Goal: Information Seeking & Learning: Learn about a topic

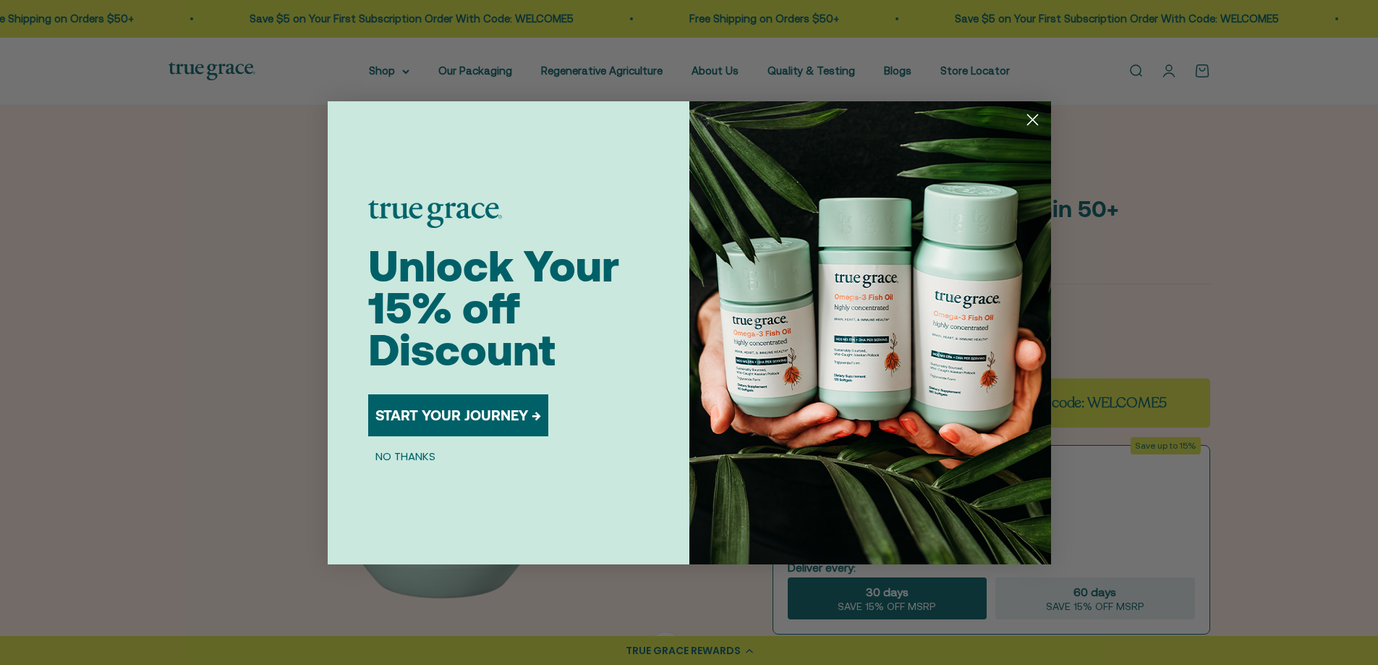
click at [1034, 115] on circle "Close dialog" at bounding box center [1032, 119] width 24 height 24
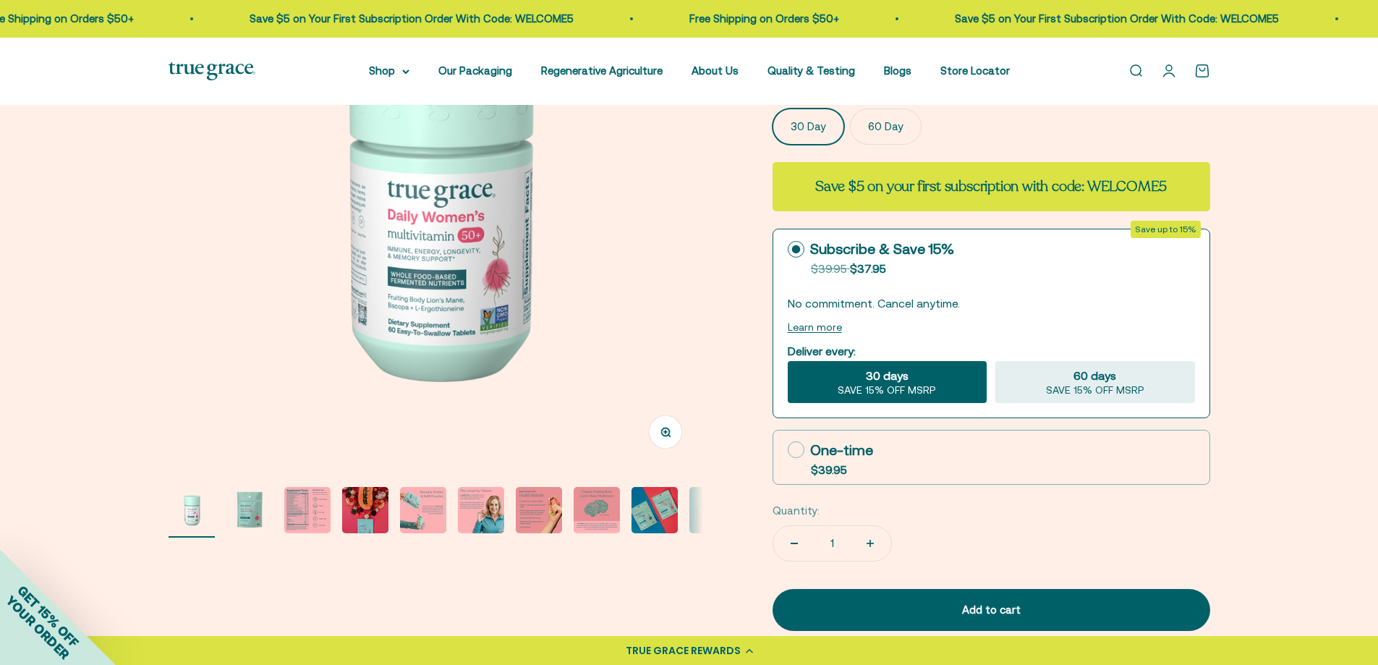
scroll to position [217, 0]
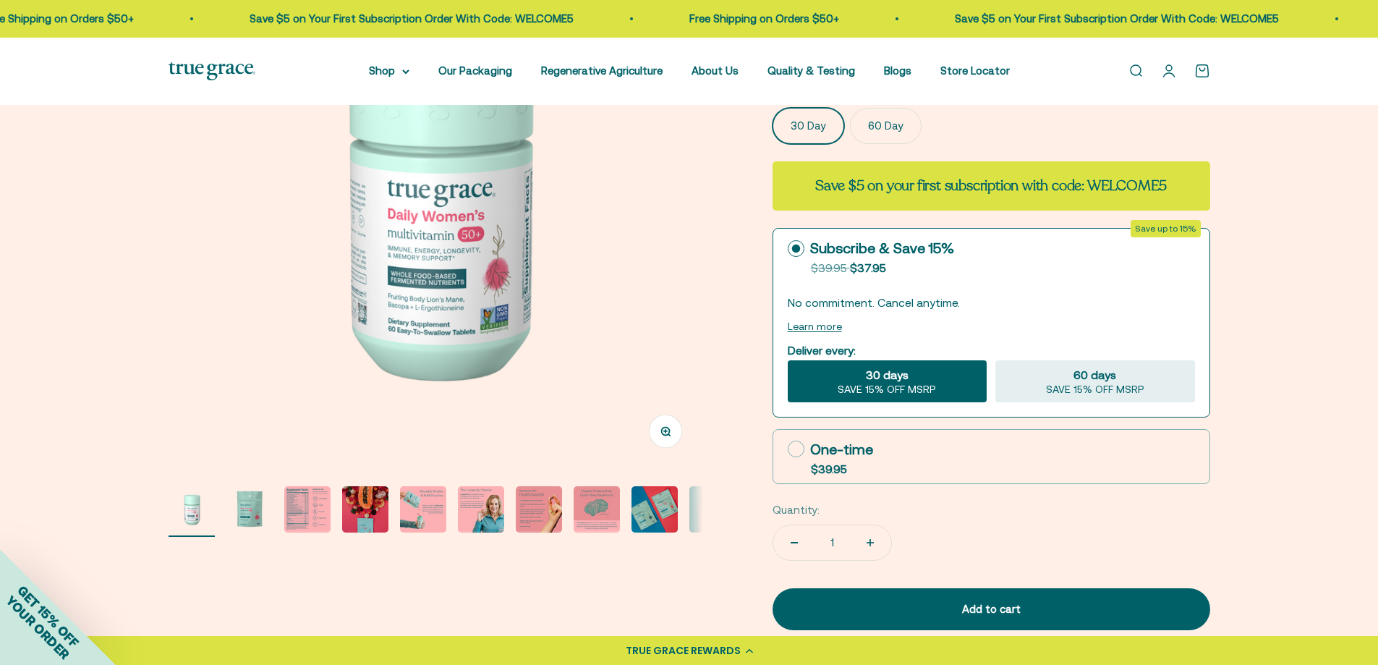
click at [247, 514] on img "Go to item 2" at bounding box center [249, 509] width 46 height 46
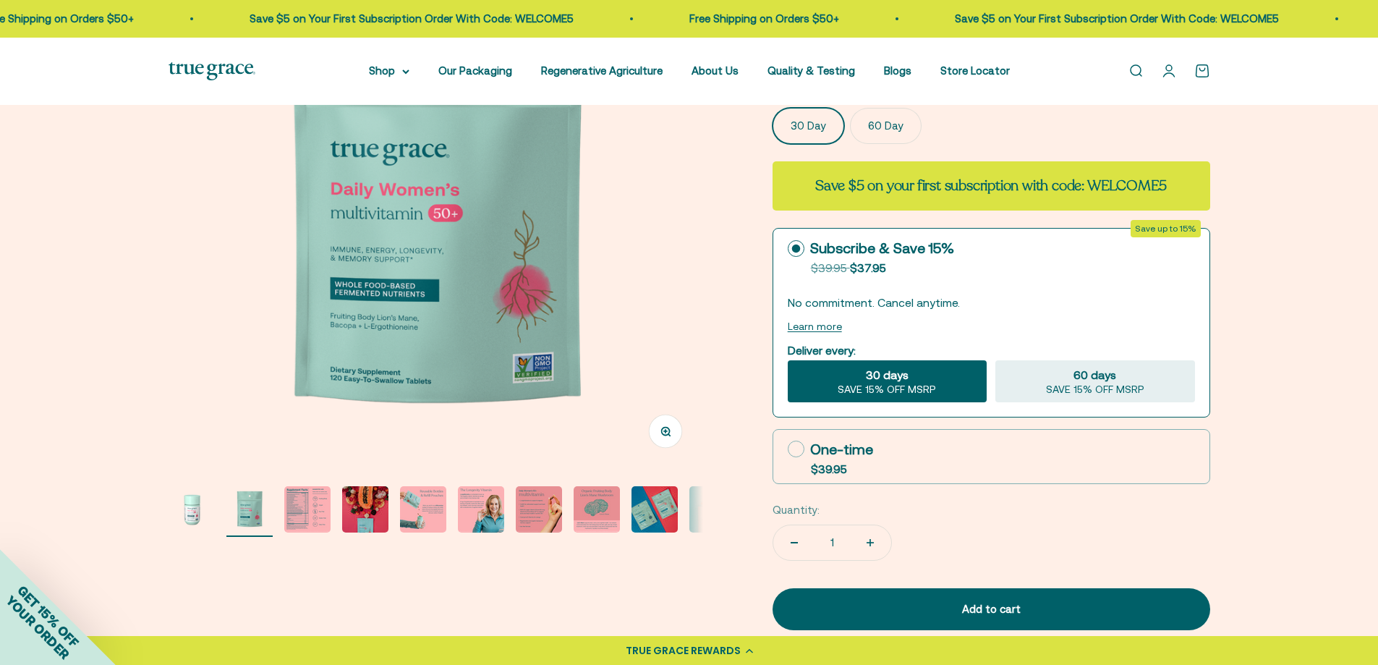
click at [196, 516] on img "Go to item 1" at bounding box center [192, 509] width 46 height 46
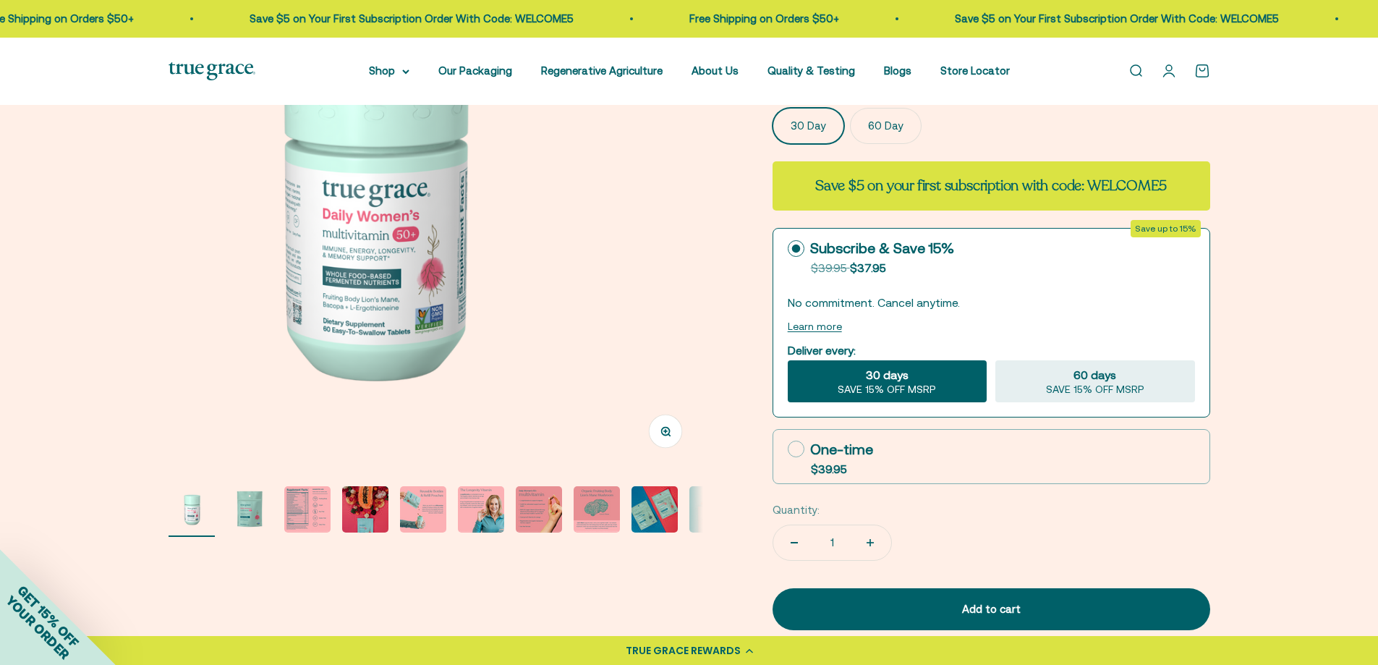
scroll to position [0, 0]
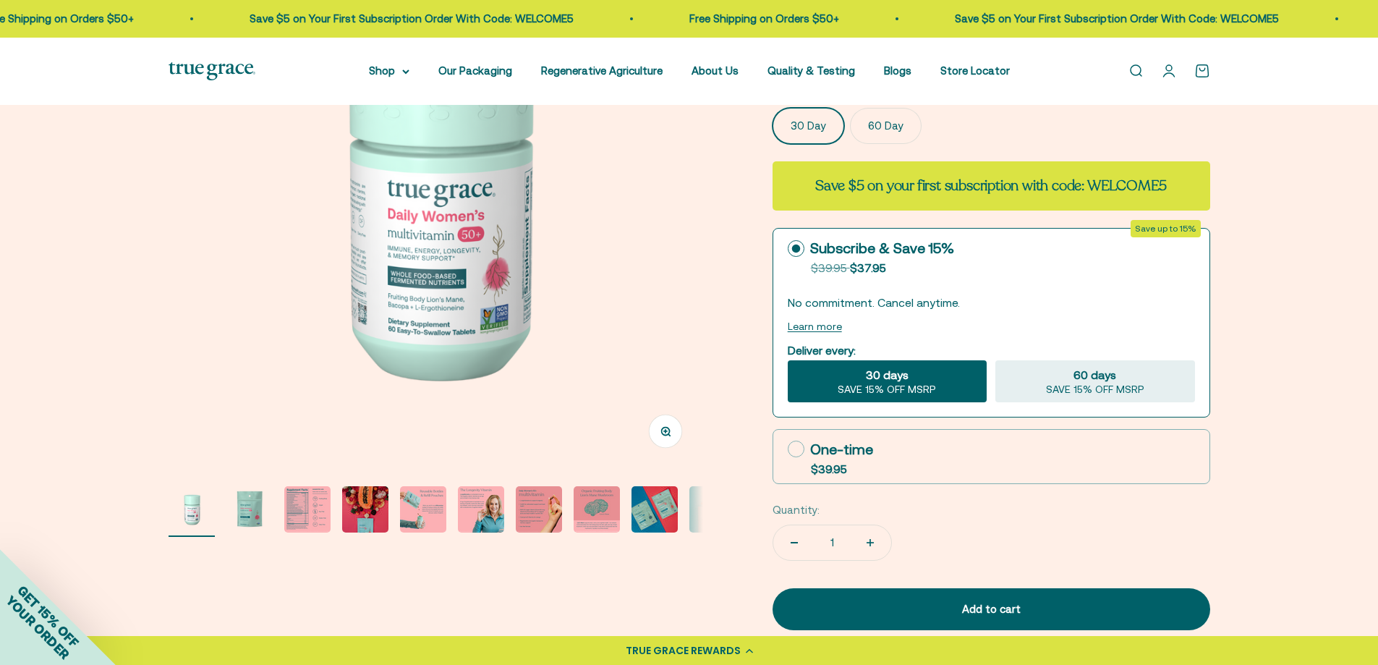
click at [243, 519] on img "Go to item 2" at bounding box center [249, 509] width 46 height 46
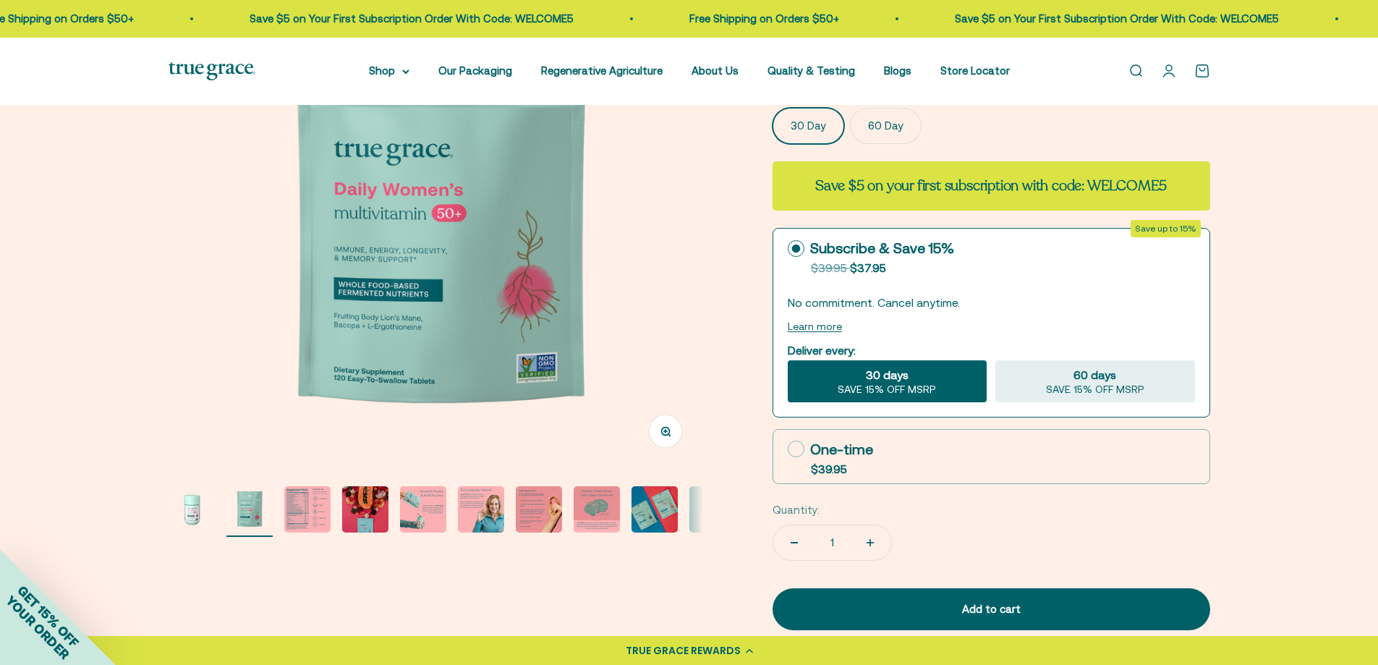
scroll to position [0, 552]
click at [331, 514] on page-dots at bounding box center [436, 511] width 535 height 51
click at [320, 516] on img "Go to item 3" at bounding box center [307, 509] width 46 height 46
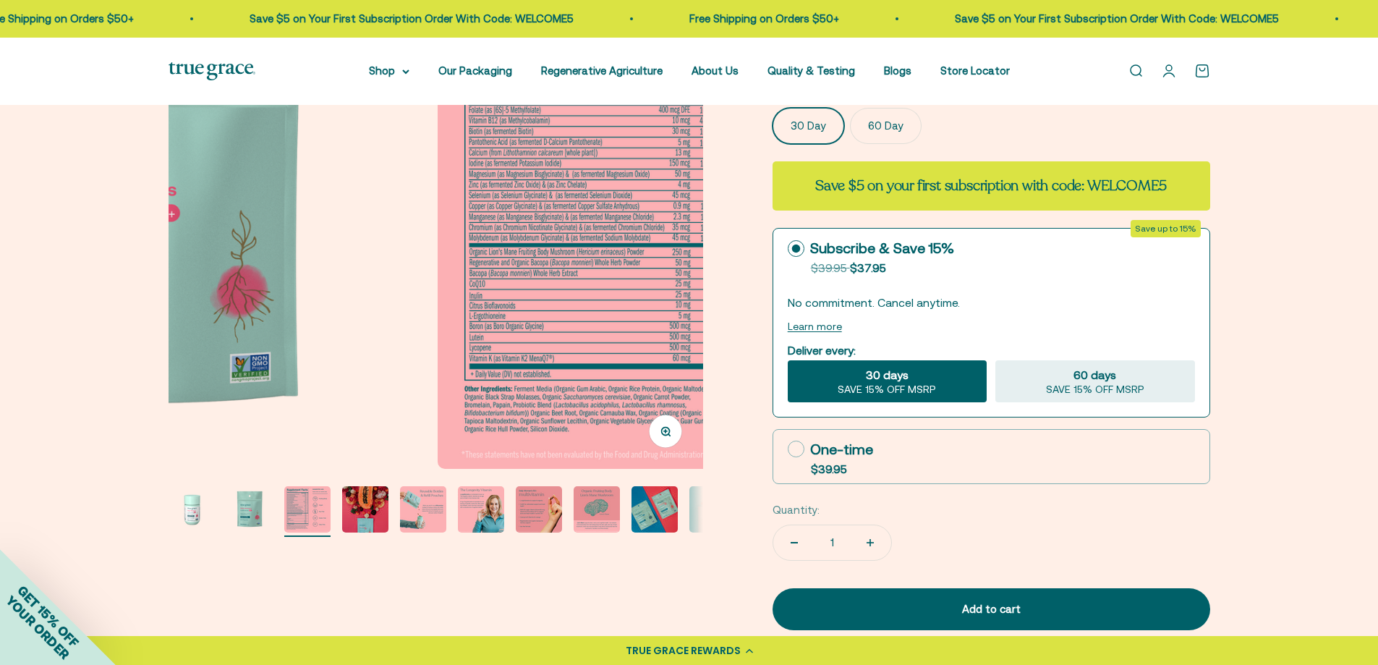
scroll to position [0, 1104]
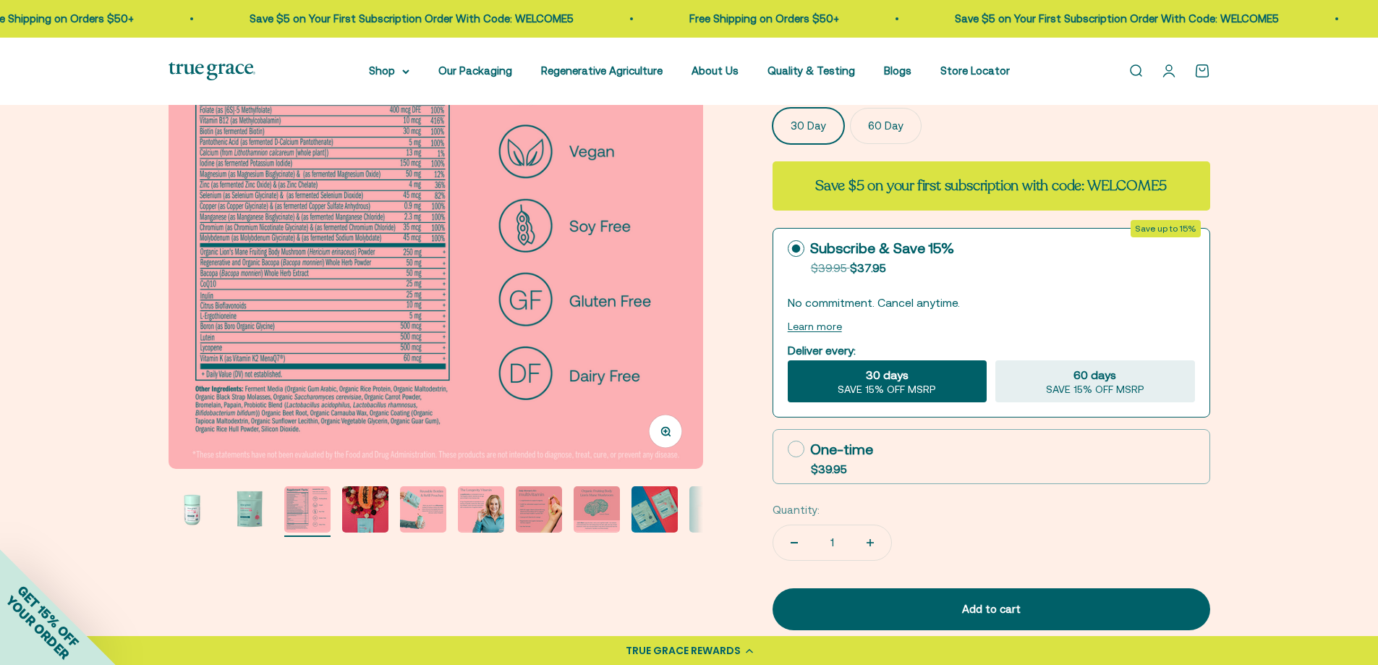
click at [271, 519] on img "Go to item 2" at bounding box center [249, 509] width 46 height 46
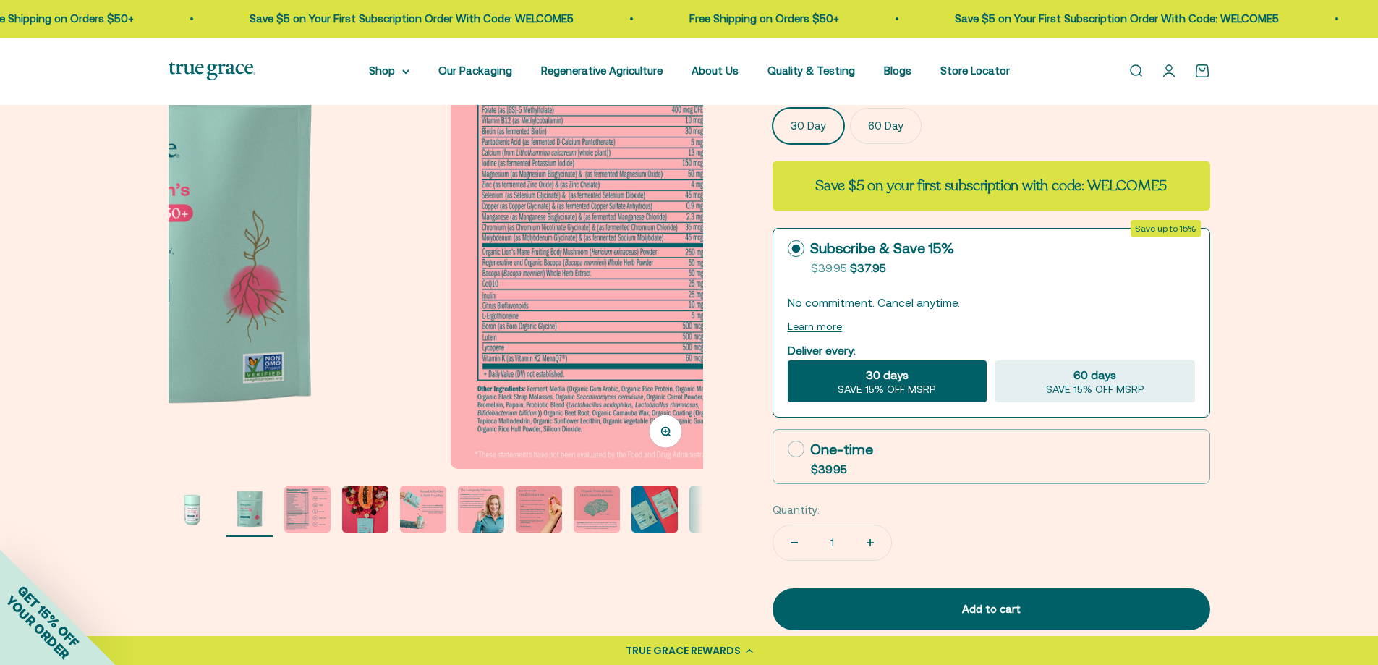
click at [252, 518] on img "Go to item 2" at bounding box center [249, 509] width 46 height 46
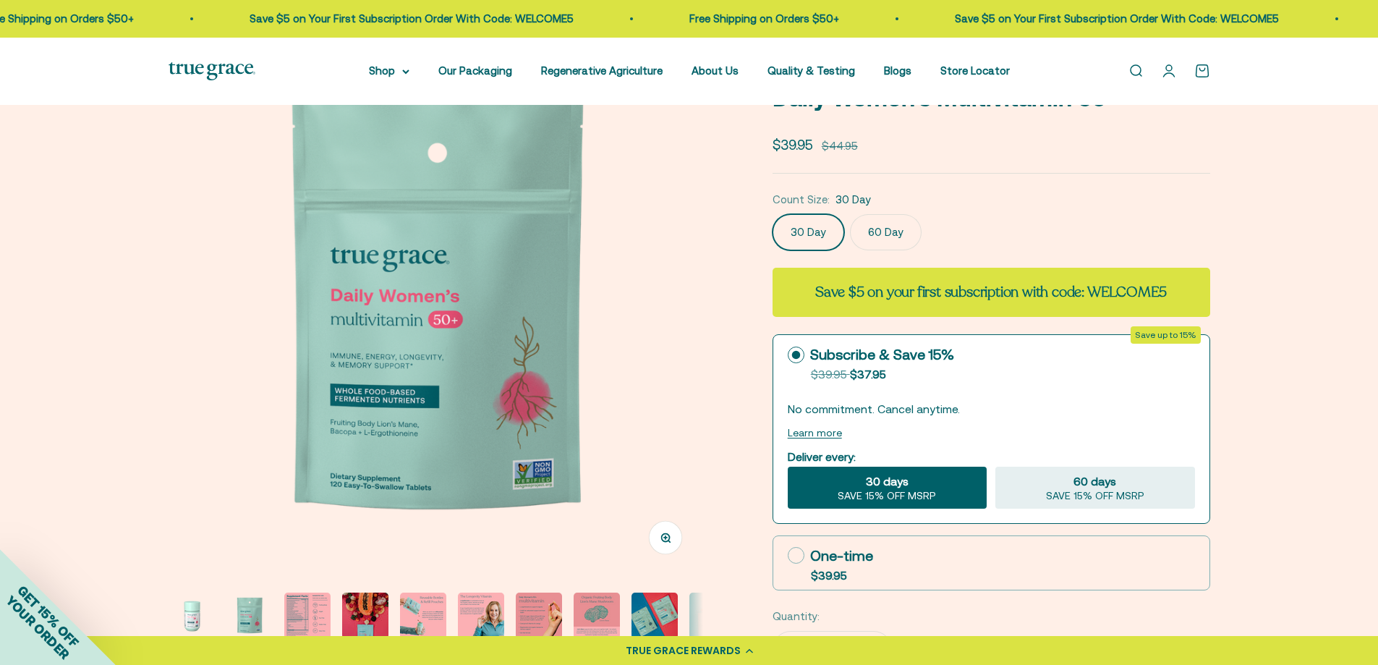
scroll to position [145, 0]
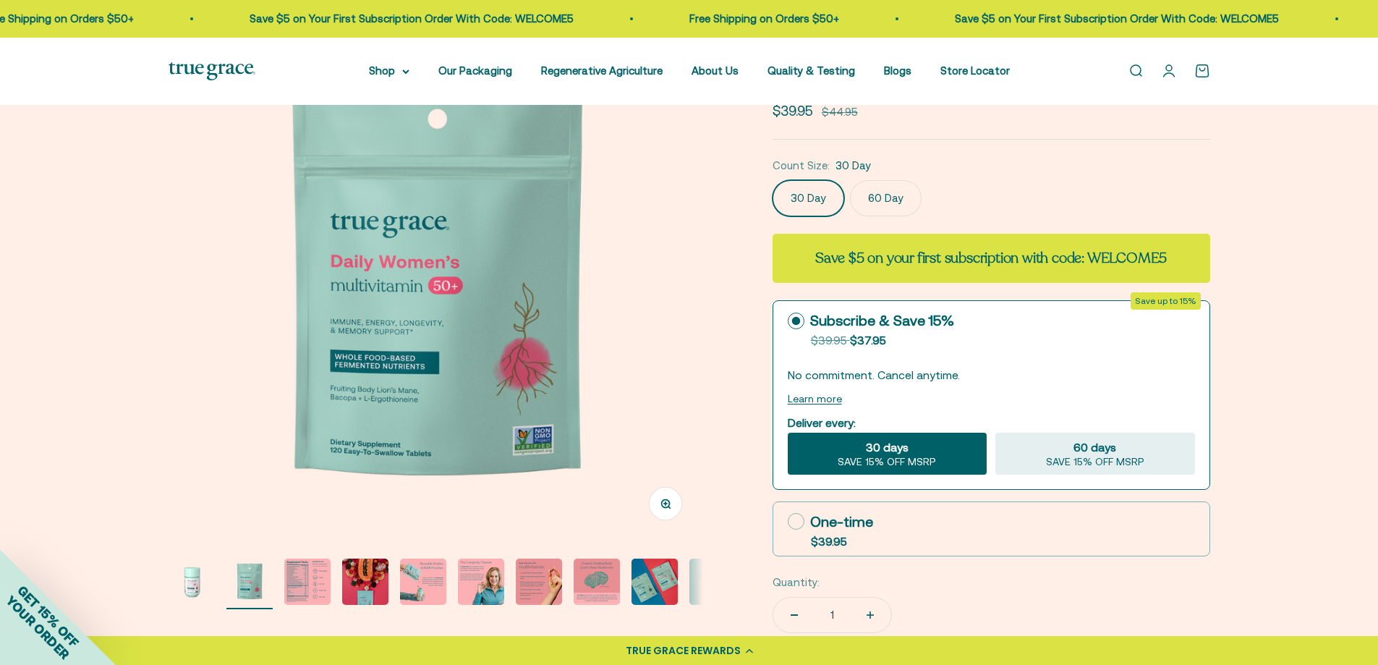
click at [188, 590] on img "Go to item 1" at bounding box center [192, 581] width 46 height 46
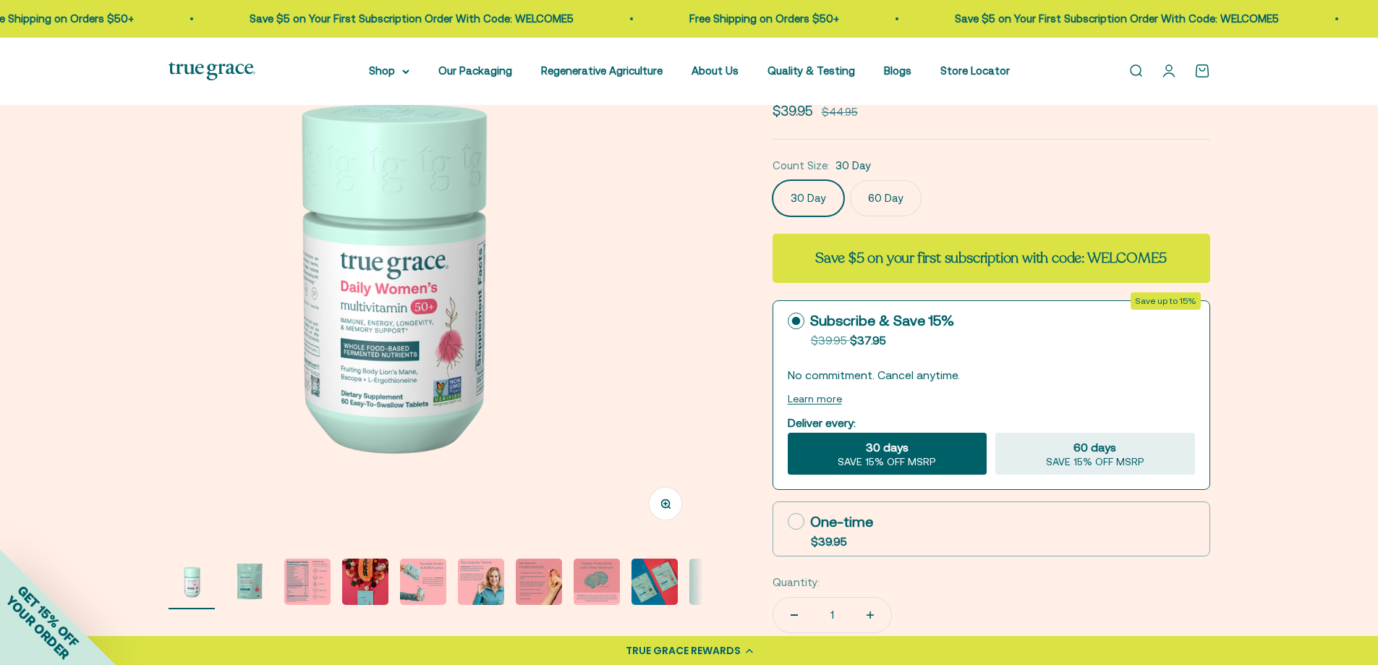
scroll to position [0, 0]
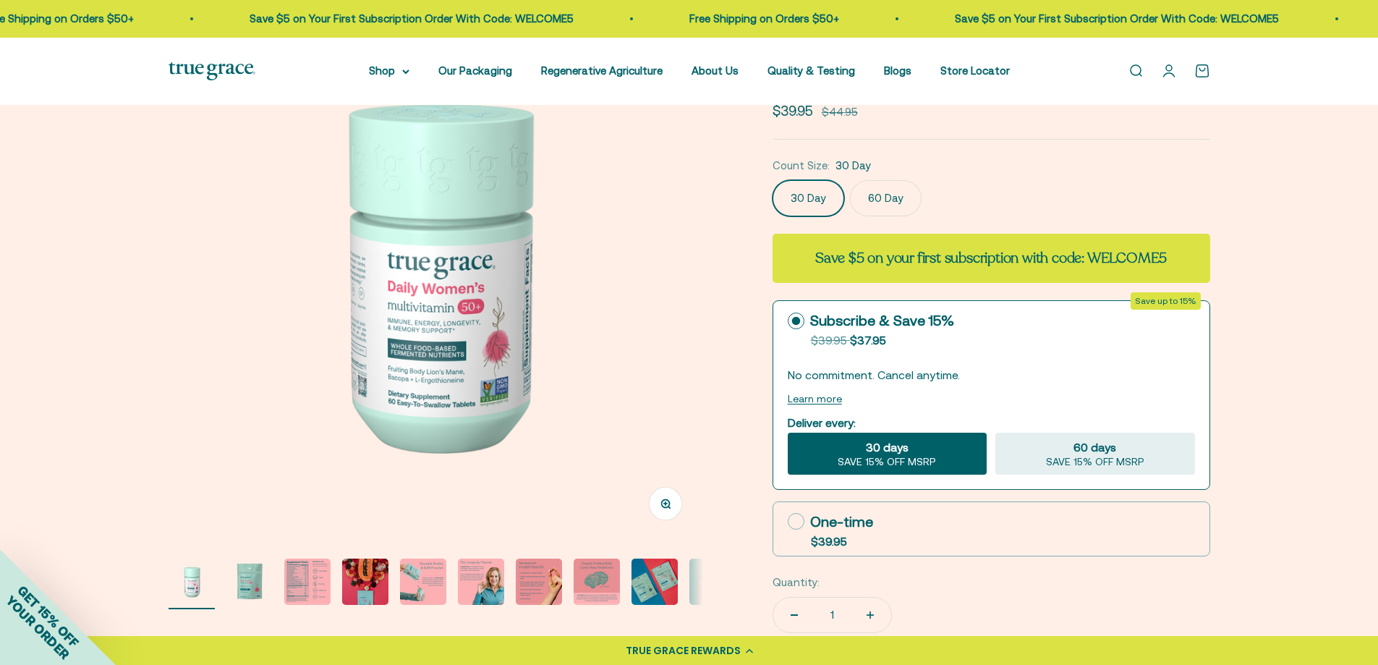
click at [243, 585] on img "Go to item 2" at bounding box center [249, 581] width 46 height 46
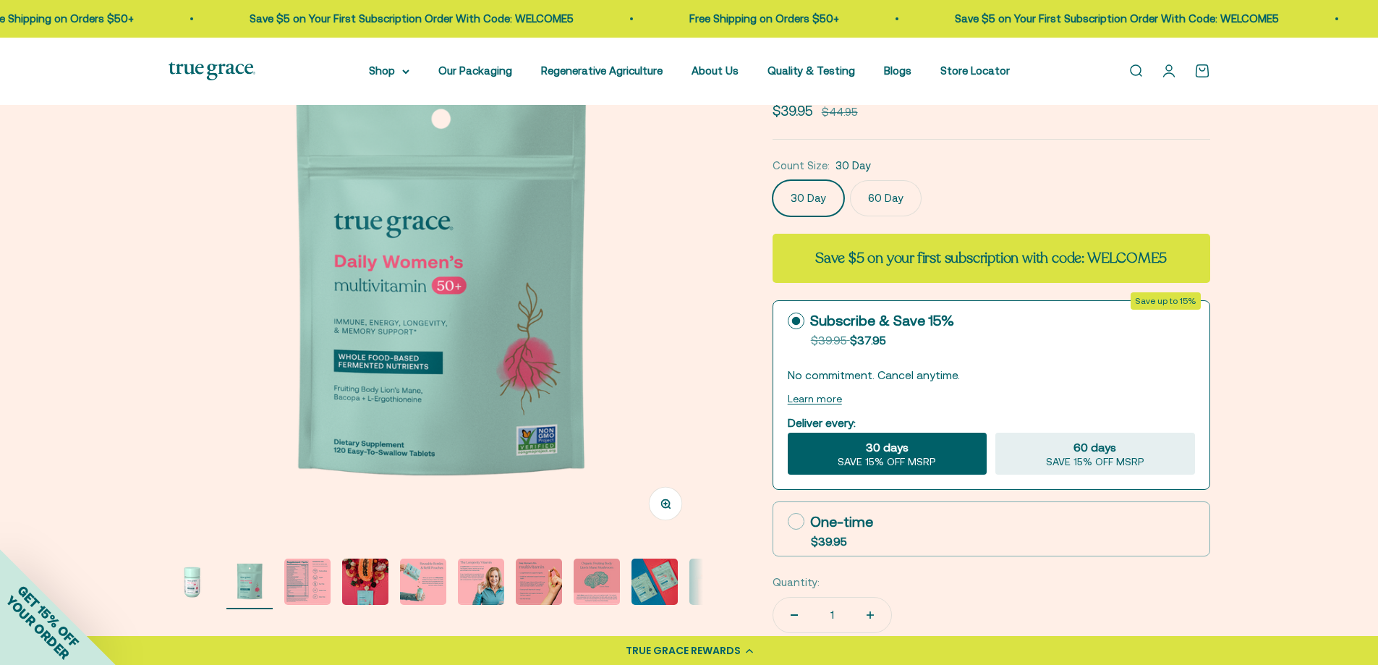
scroll to position [0, 552]
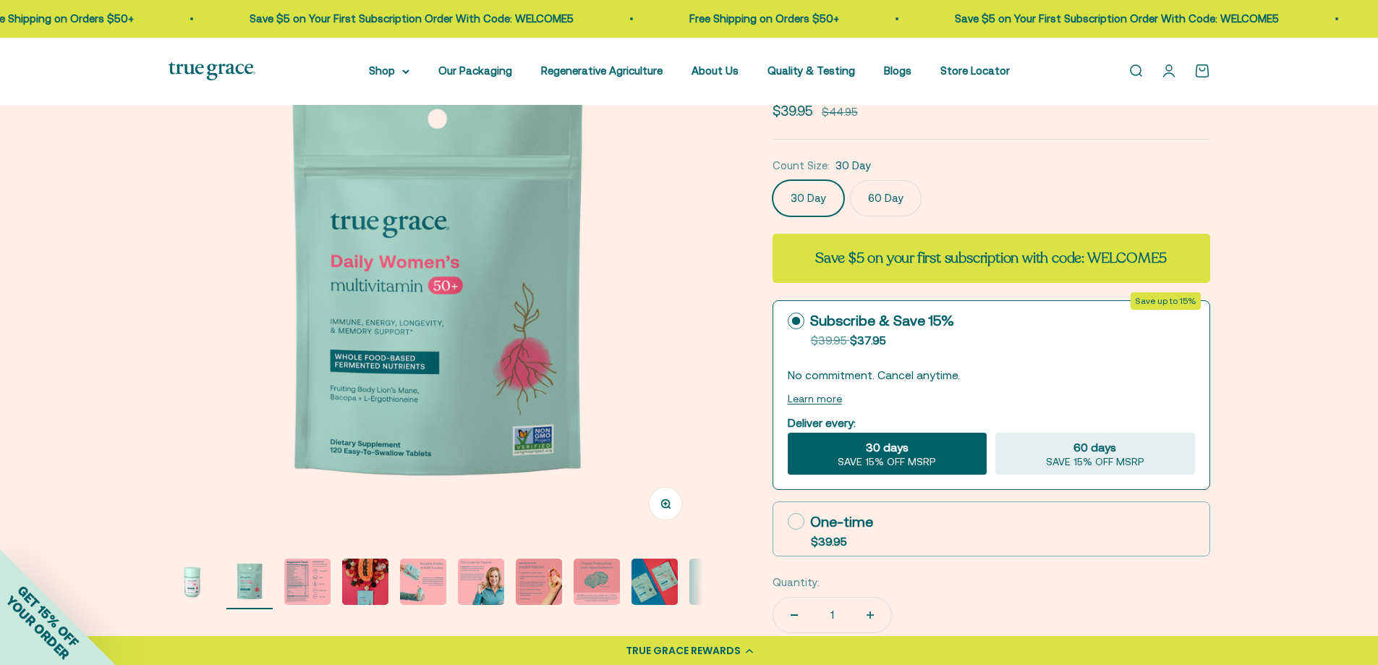
click at [187, 590] on img "Go to item 1" at bounding box center [192, 581] width 46 height 46
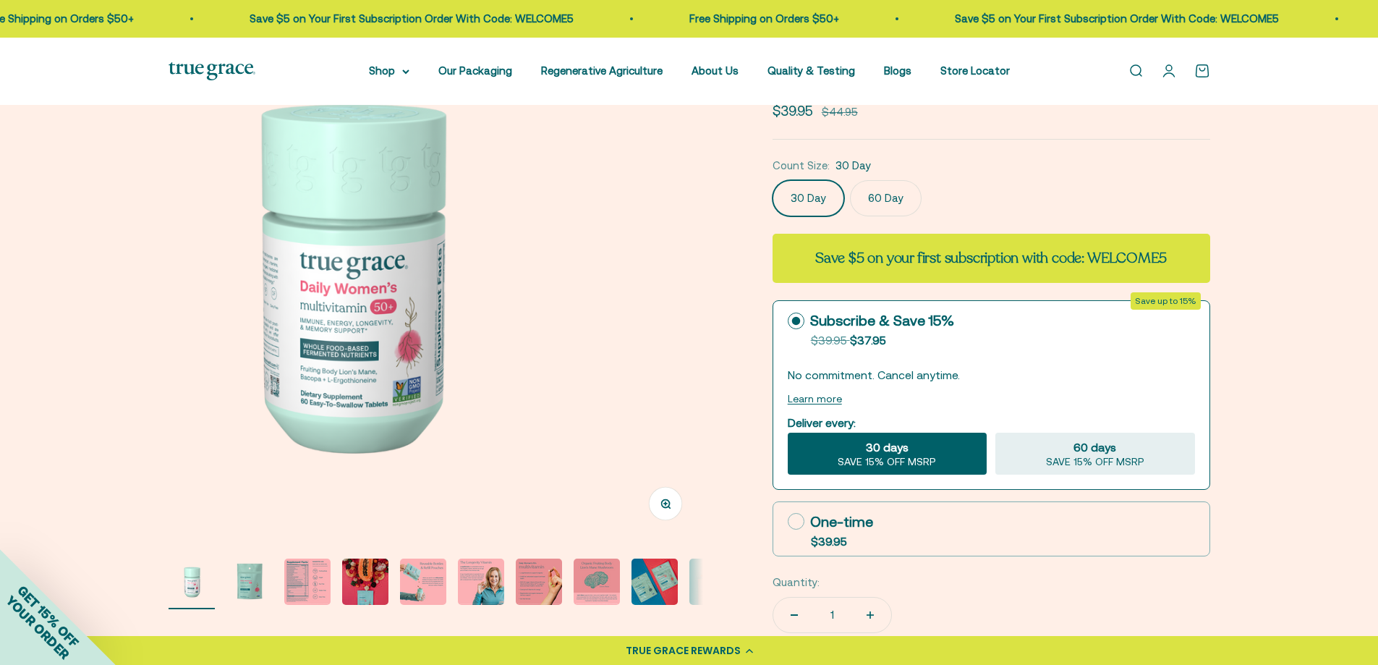
scroll to position [0, 0]
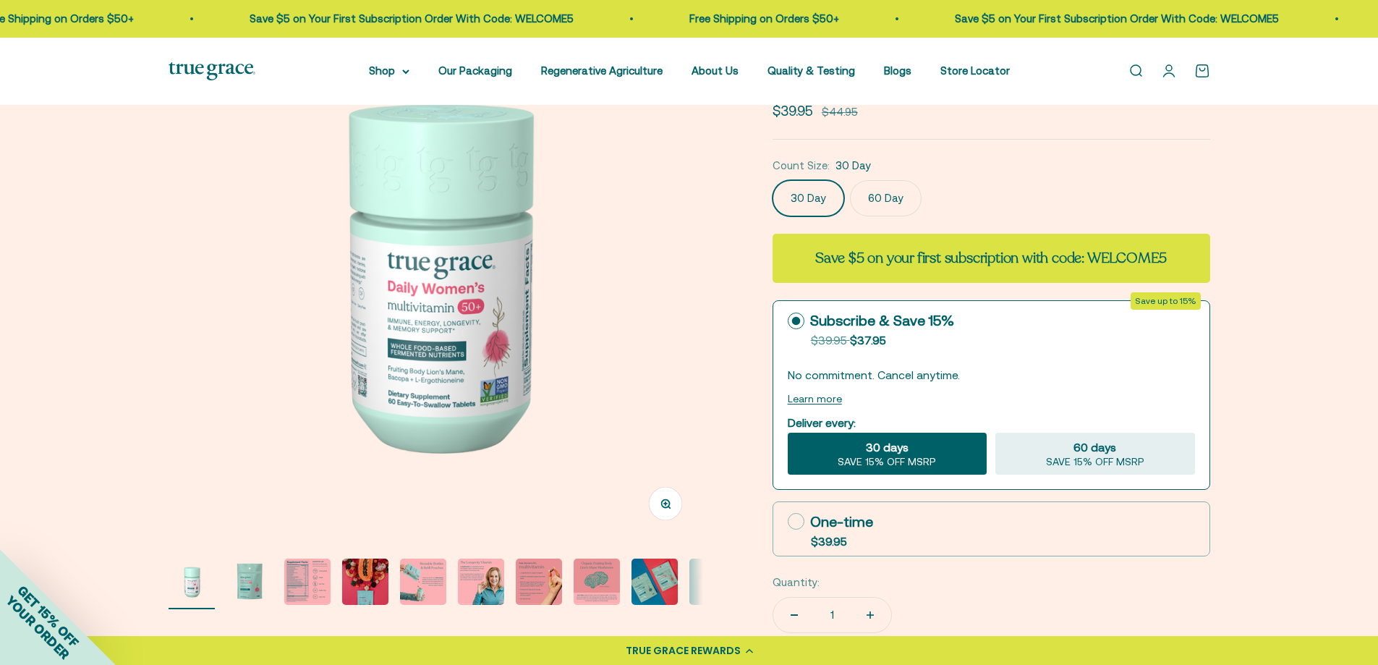
drag, startPoint x: 250, startPoint y: 576, endPoint x: 244, endPoint y: 584, distance: 10.8
click at [244, 582] on img "Go to item 2" at bounding box center [249, 581] width 46 height 46
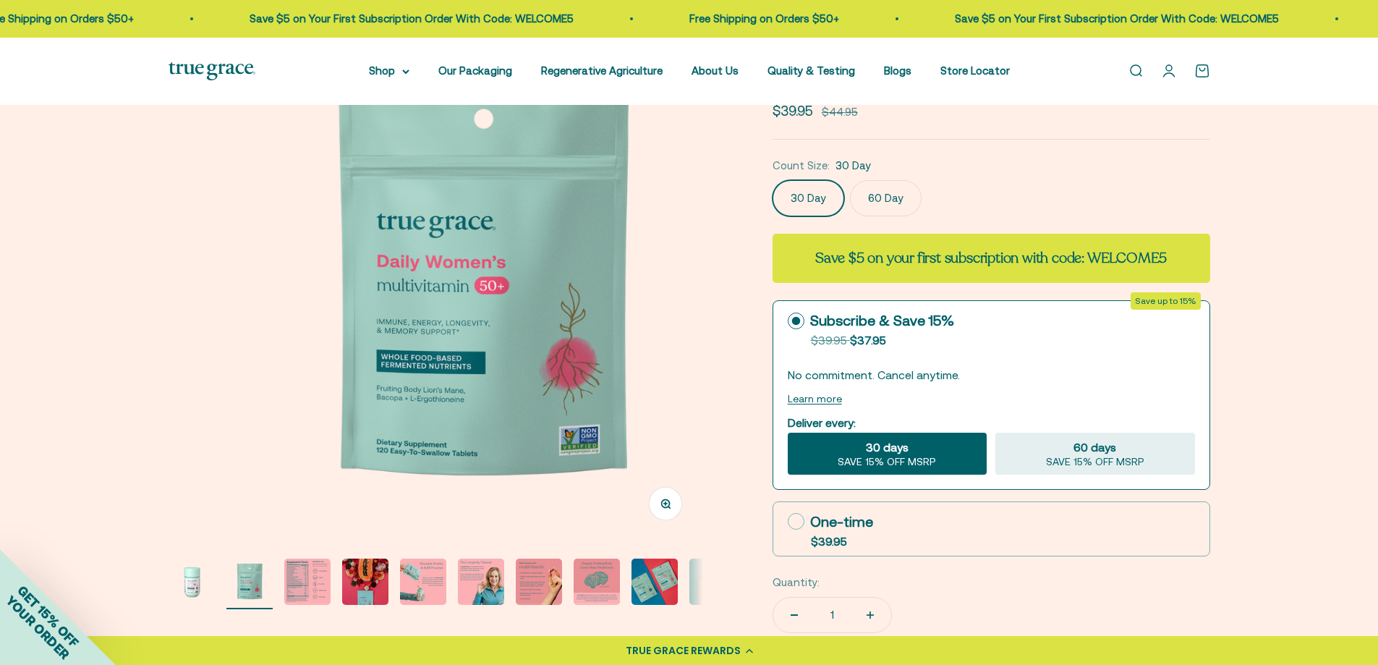
scroll to position [0, 552]
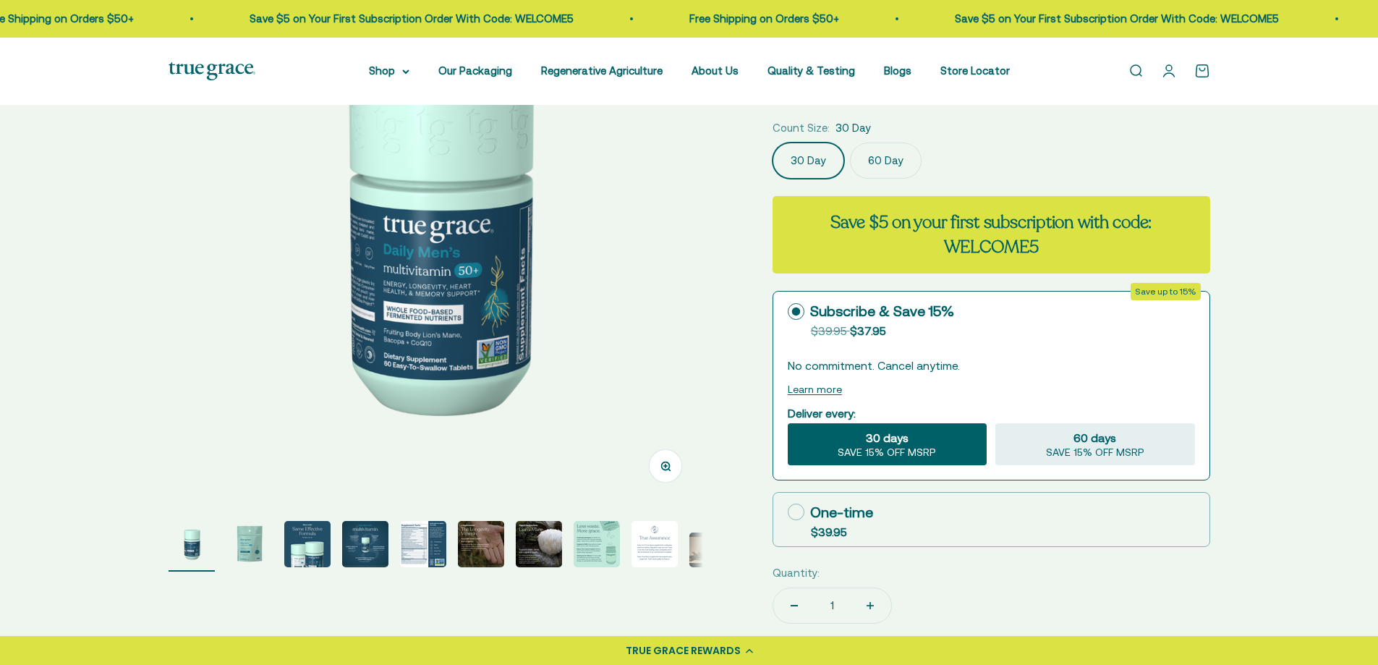
scroll to position [217, 0]
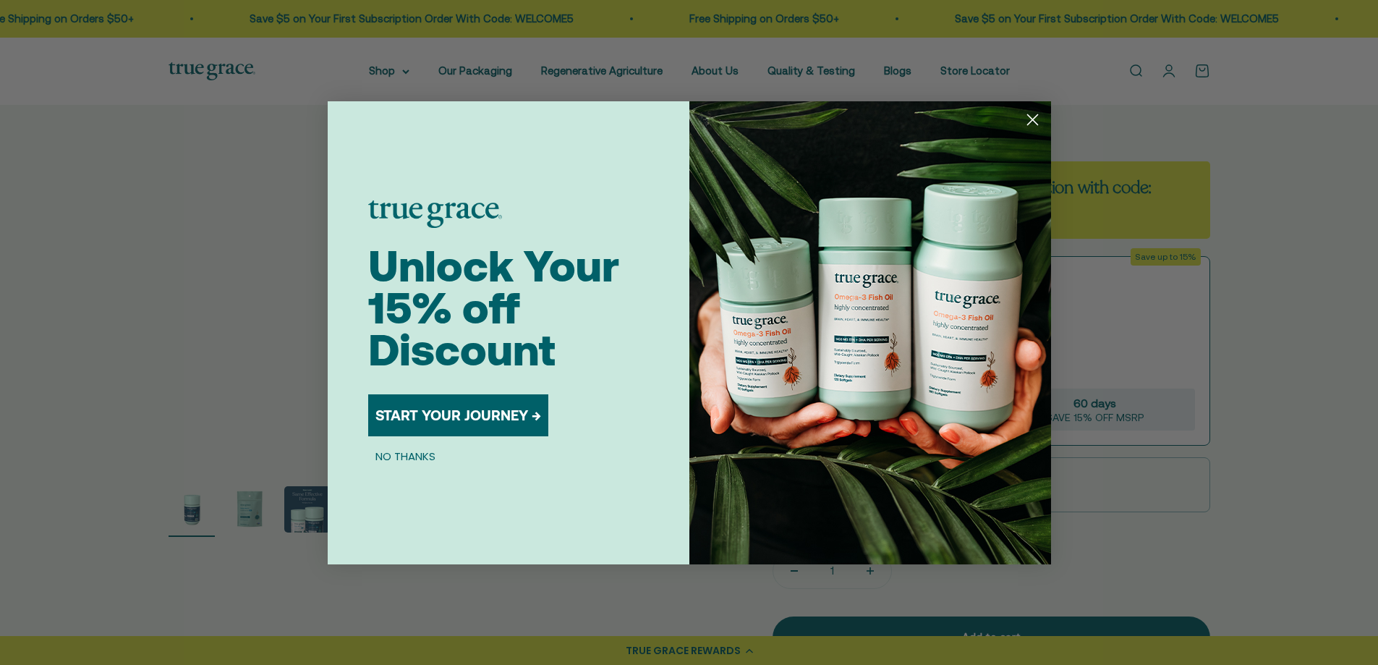
click at [1023, 121] on circle "Close dialog" at bounding box center [1032, 119] width 24 height 24
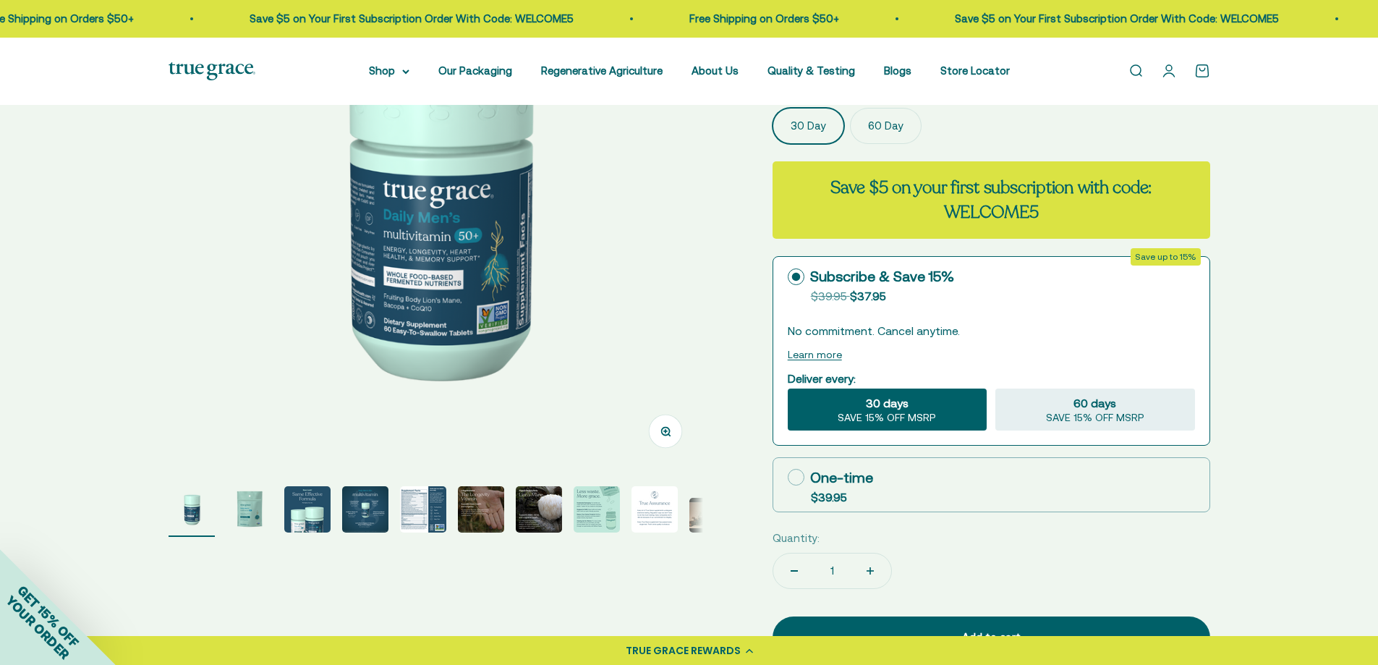
click at [242, 502] on img "Go to item 2" at bounding box center [249, 509] width 46 height 46
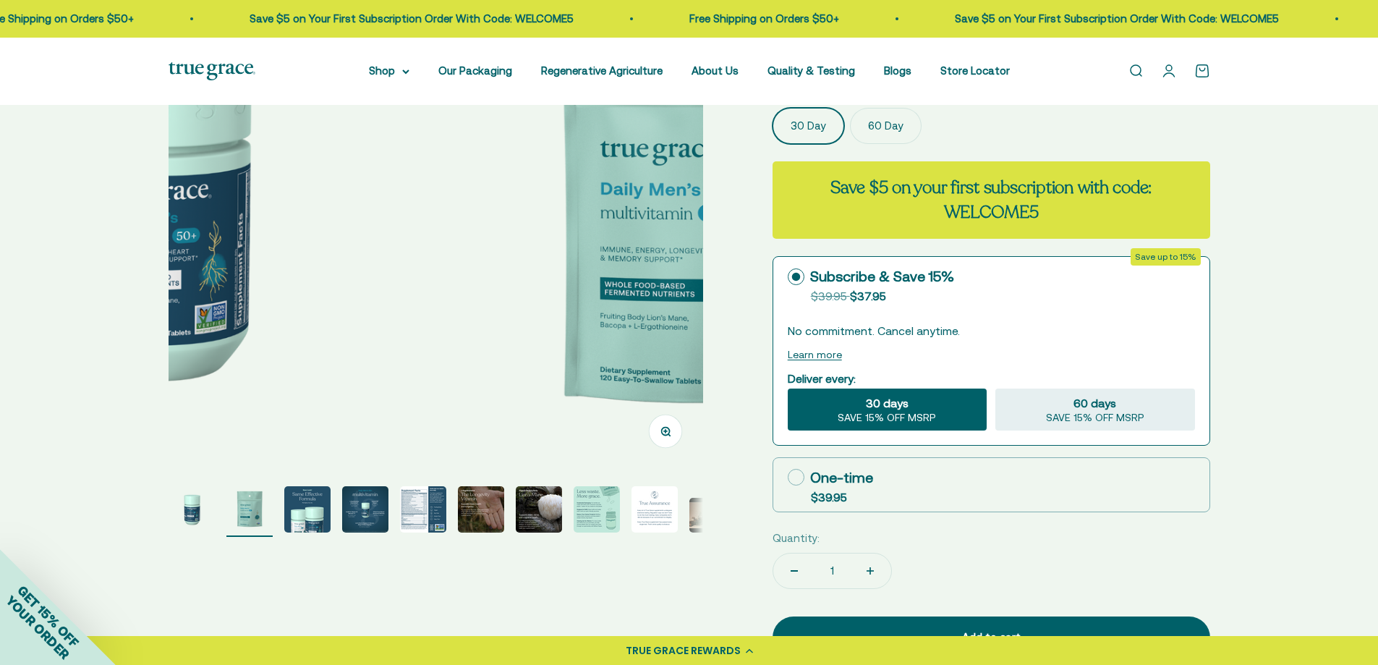
scroll to position [0, 552]
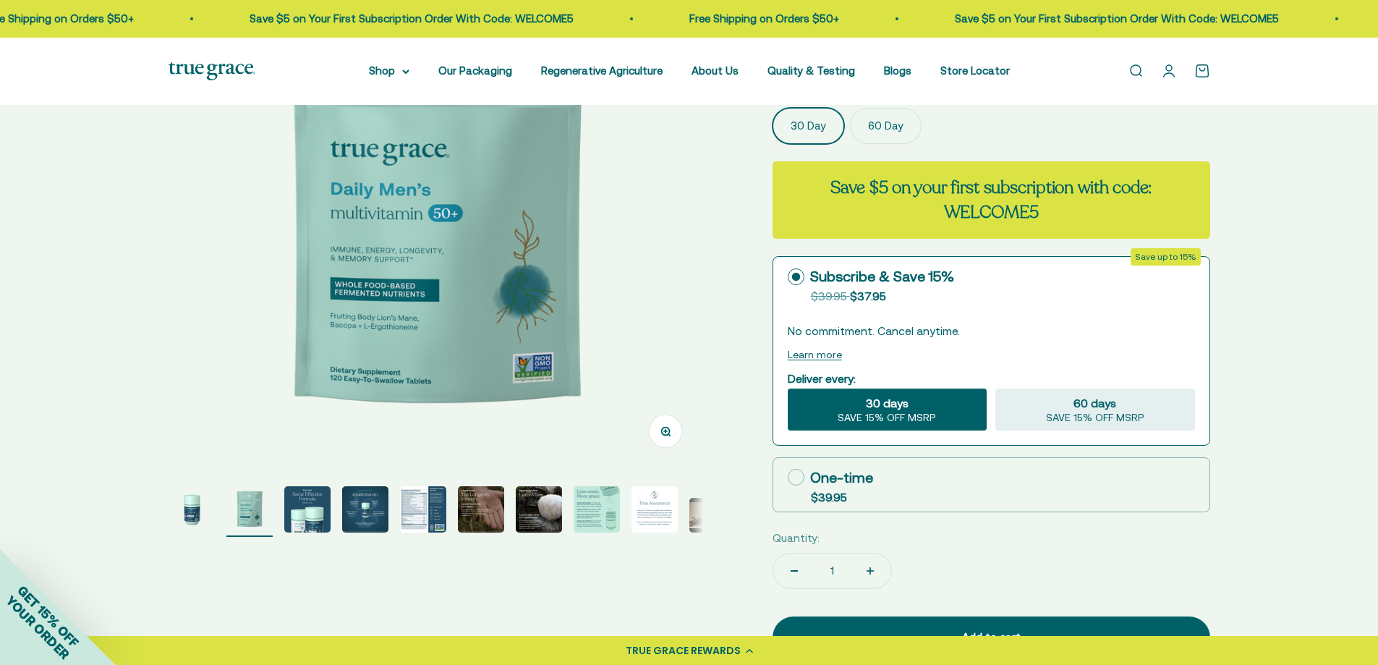
click at [367, 507] on img "Go to item 4" at bounding box center [365, 509] width 46 height 46
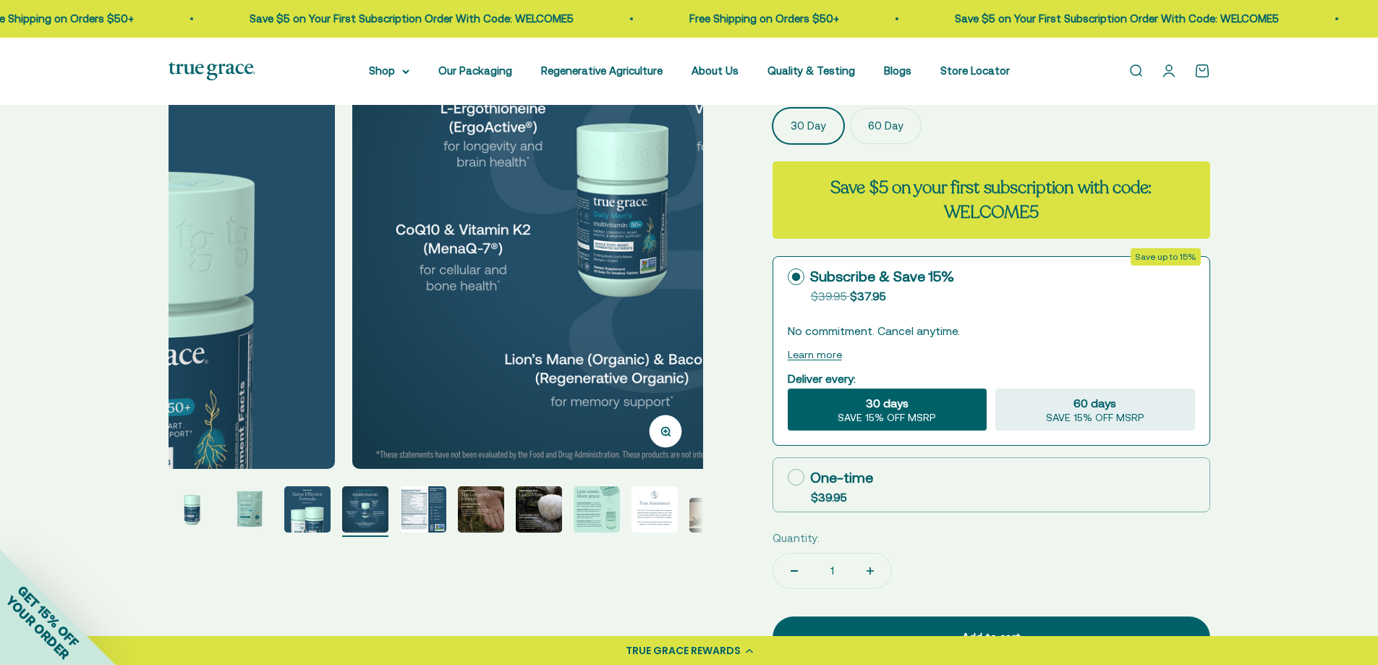
scroll to position [0, 1656]
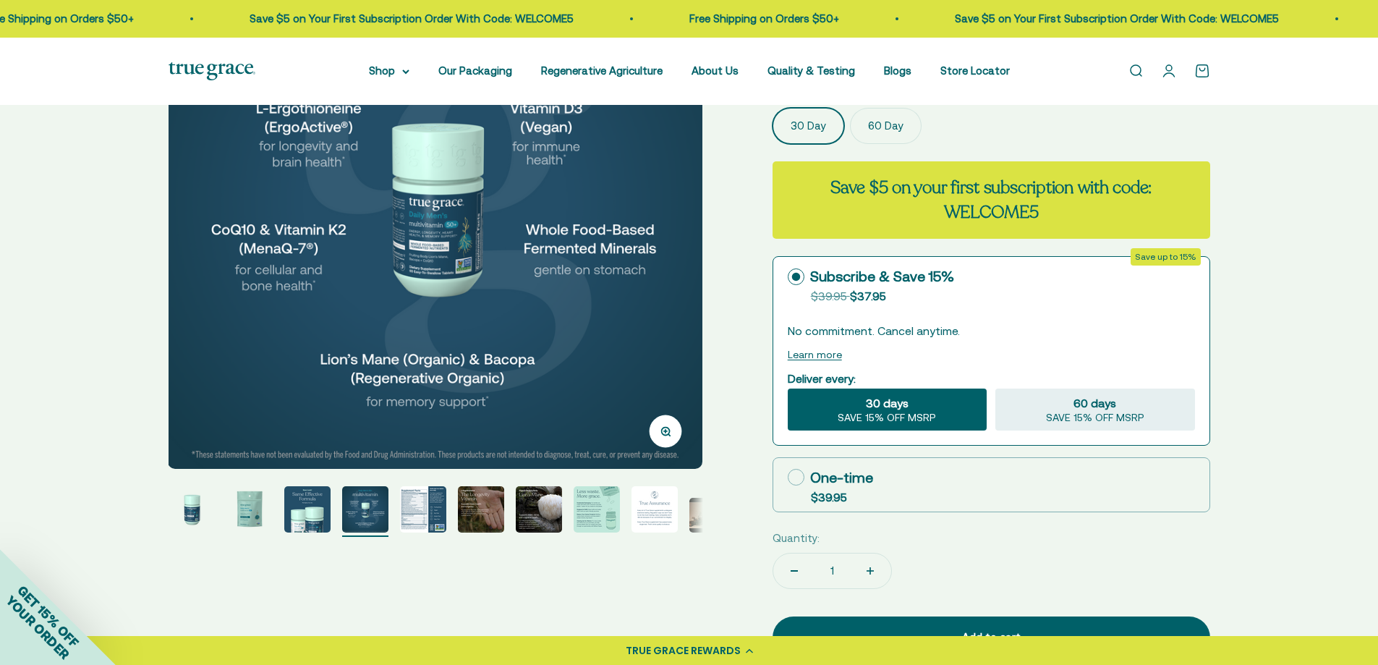
click at [248, 524] on img "Go to item 2" at bounding box center [249, 509] width 46 height 46
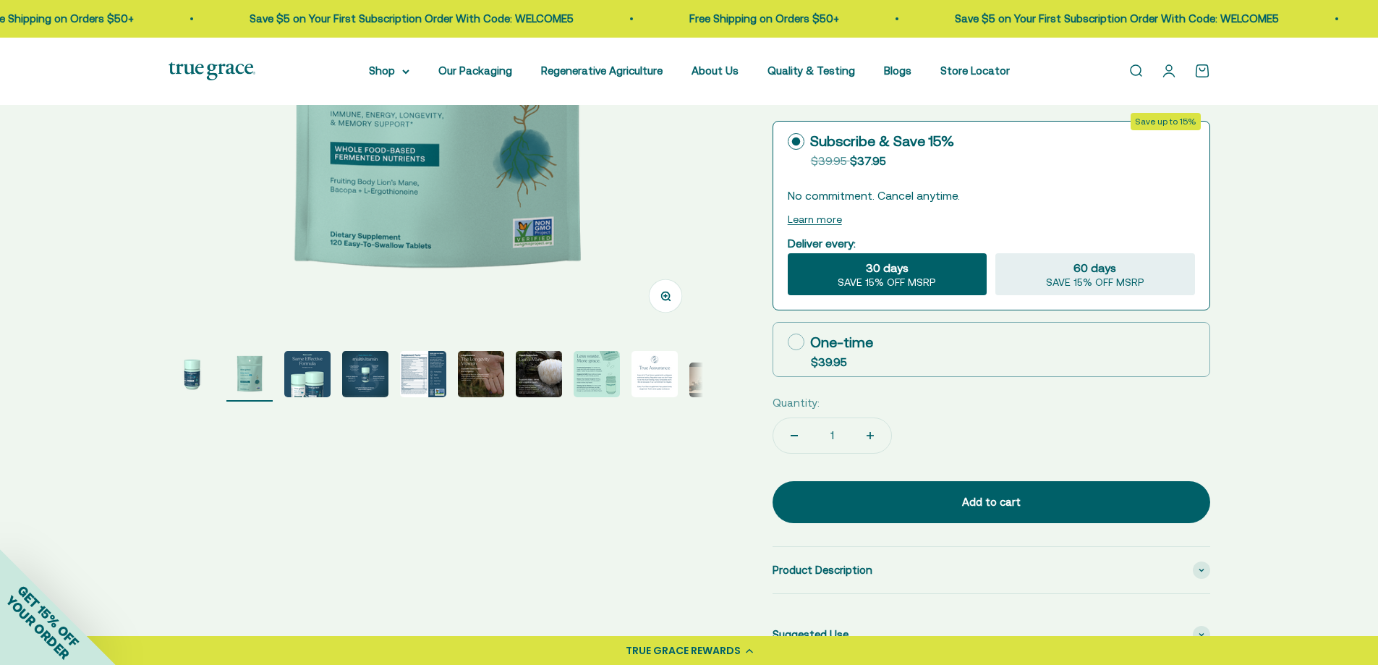
scroll to position [217, 0]
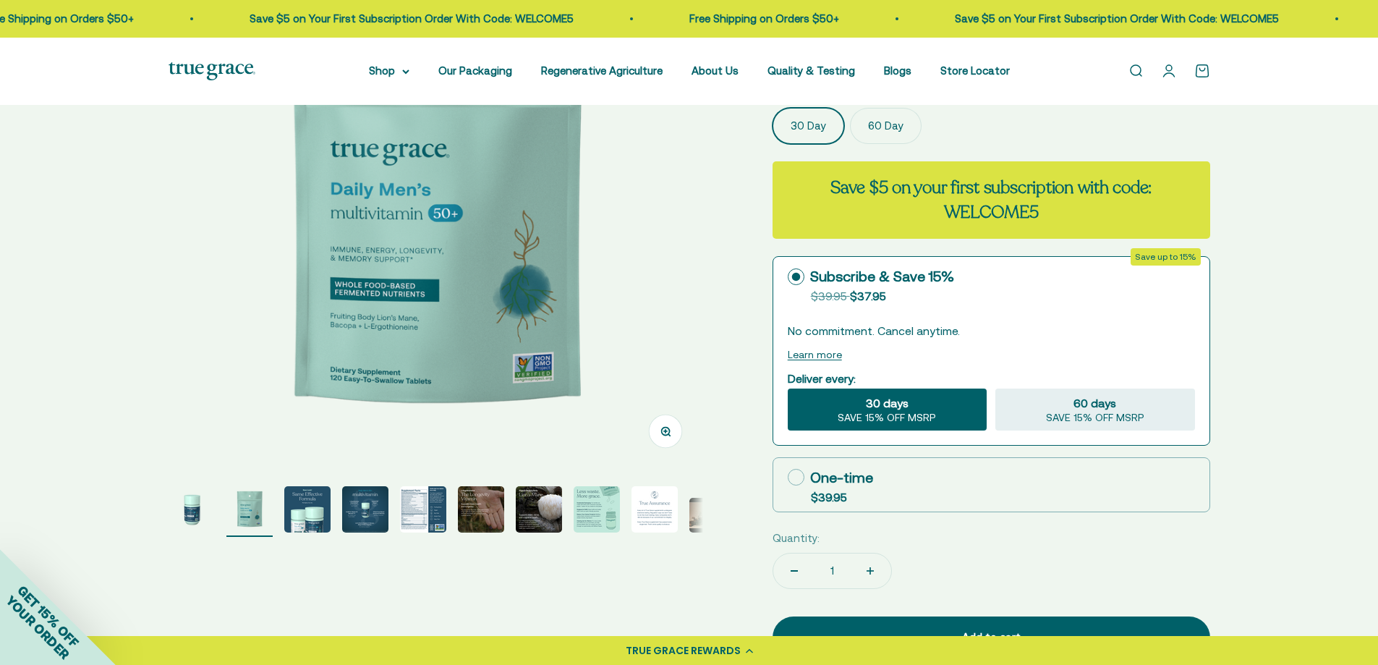
click at [198, 509] on img "Go to item 1" at bounding box center [192, 509] width 46 height 46
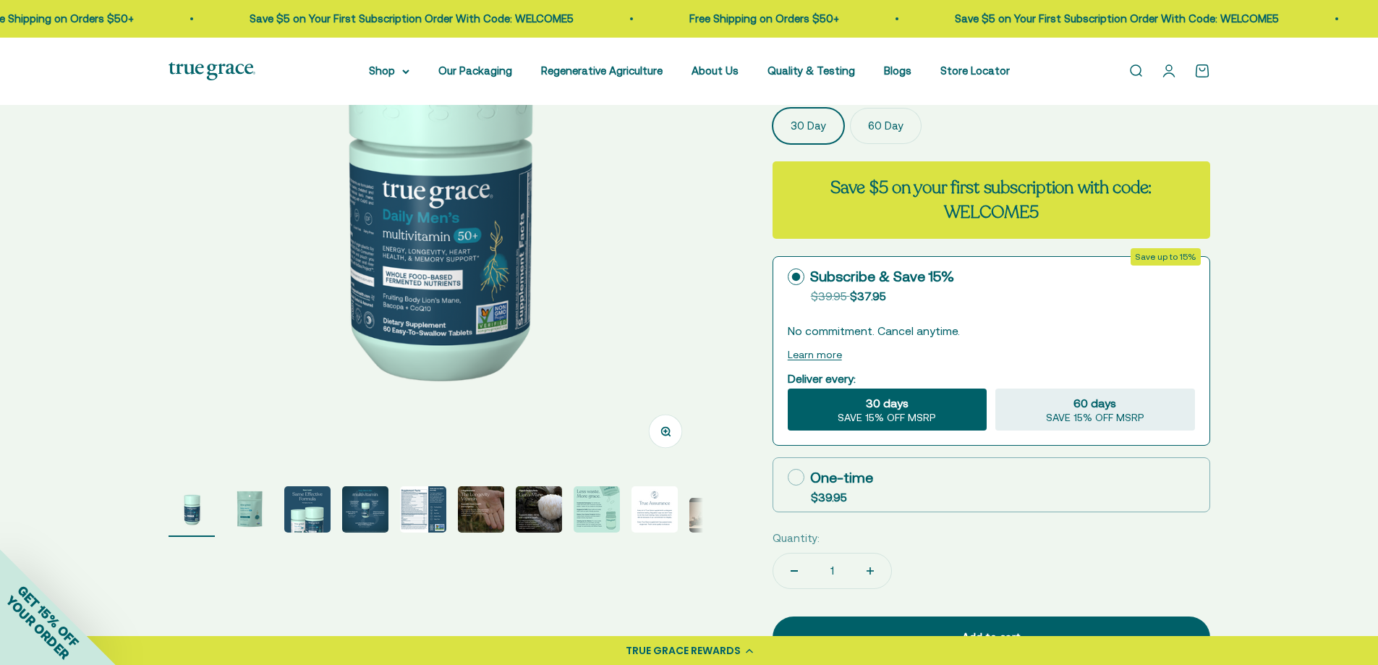
scroll to position [0, 0]
click at [237, 503] on img "Go to item 2" at bounding box center [249, 509] width 46 height 46
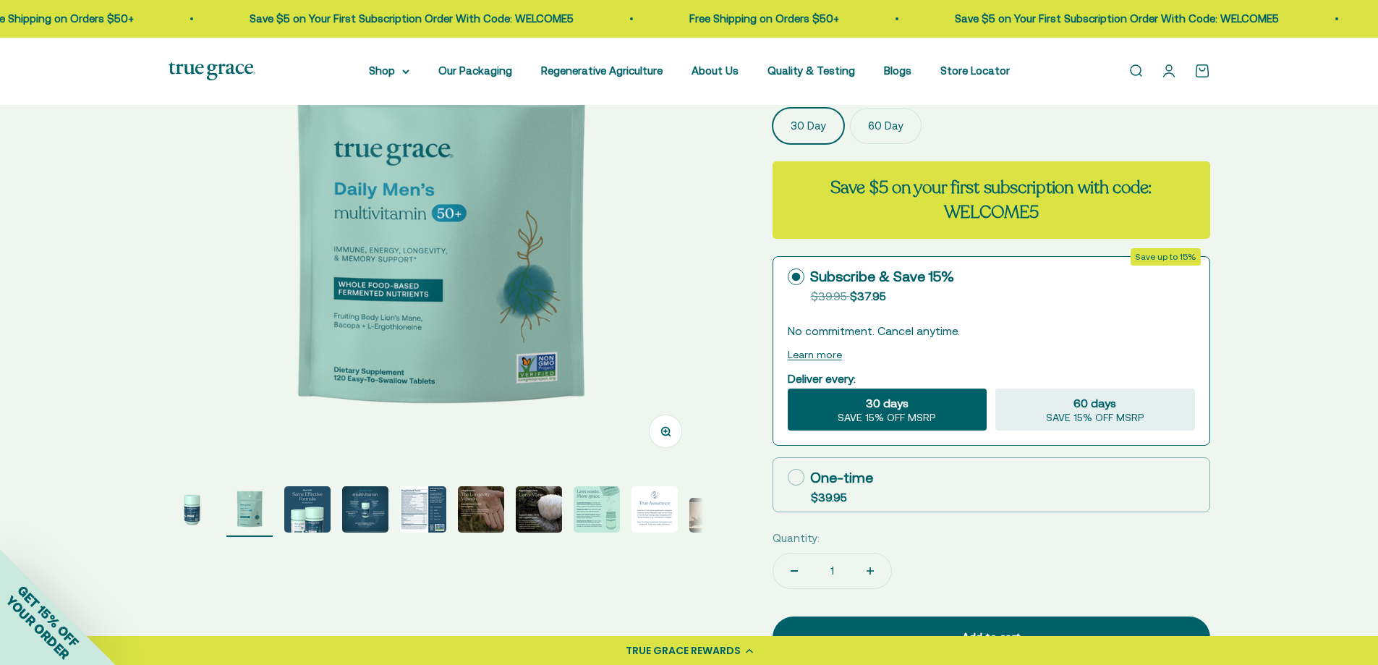
scroll to position [0, 552]
